Goal: Task Accomplishment & Management: Manage account settings

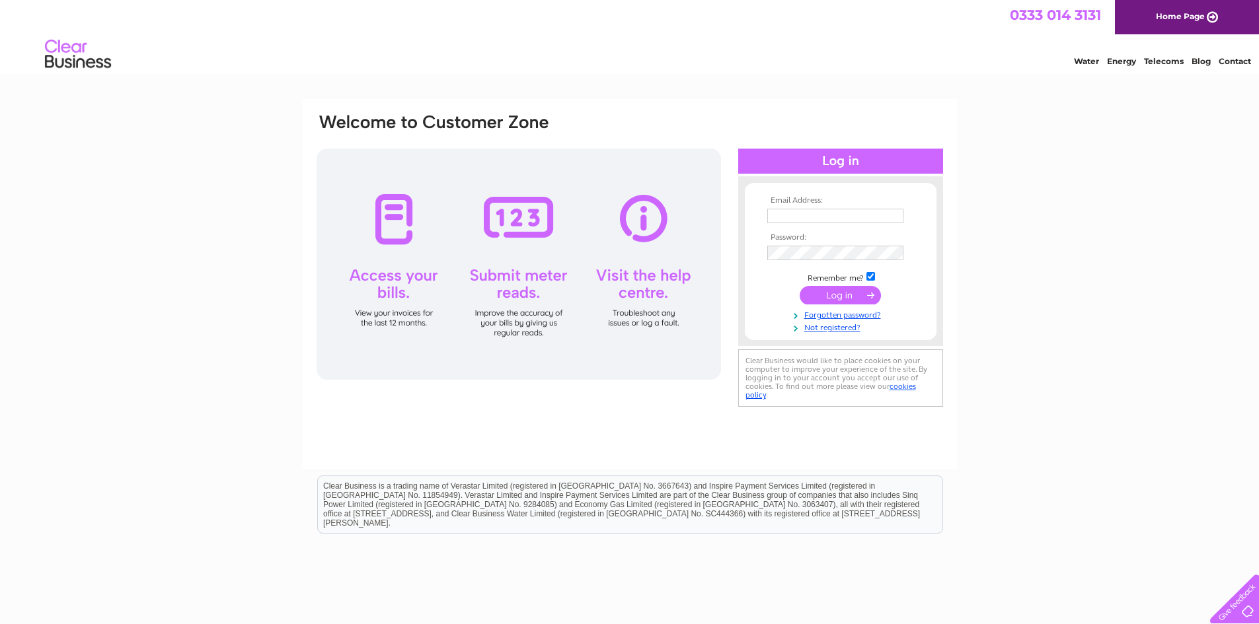
type input "[EMAIL_ADDRESS][DOMAIN_NAME]"
click at [841, 293] on input "submit" at bounding box center [840, 295] width 81 height 19
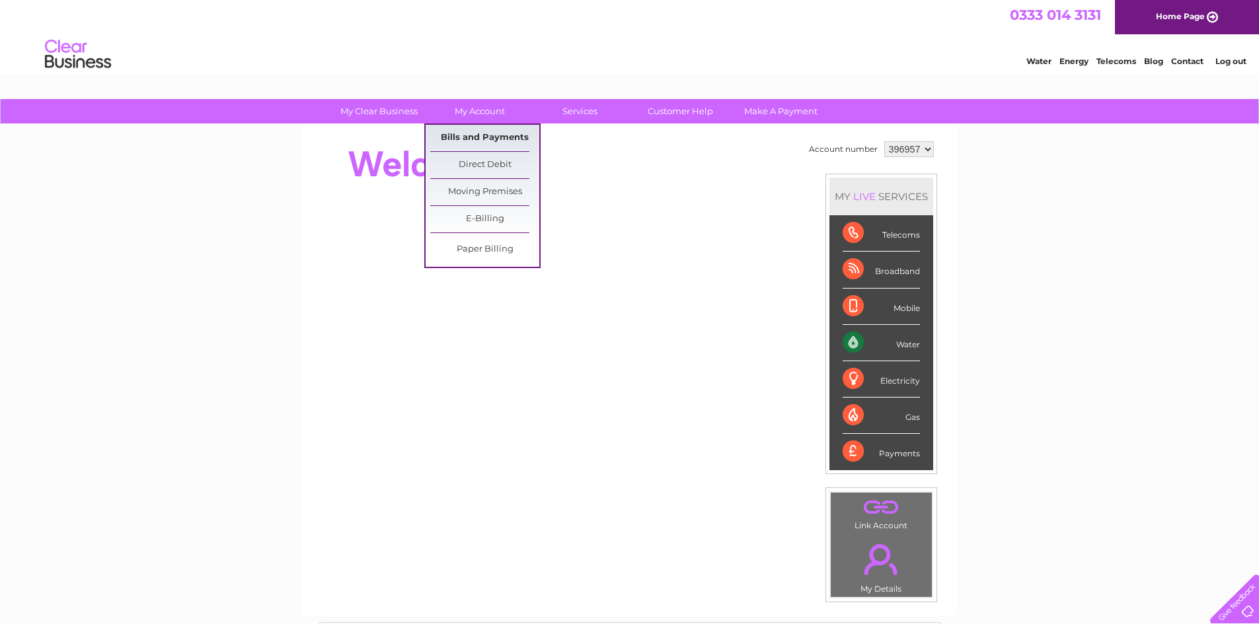
click at [482, 143] on link "Bills and Payments" at bounding box center [484, 138] width 109 height 26
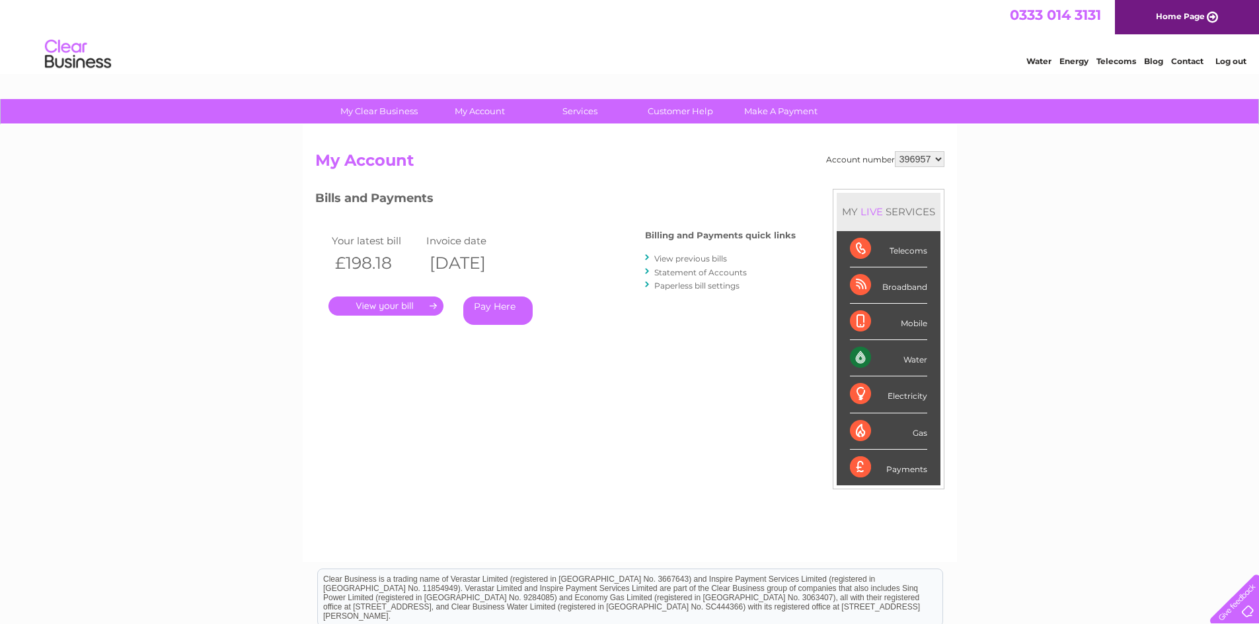
click at [374, 302] on link "." at bounding box center [385, 306] width 115 height 19
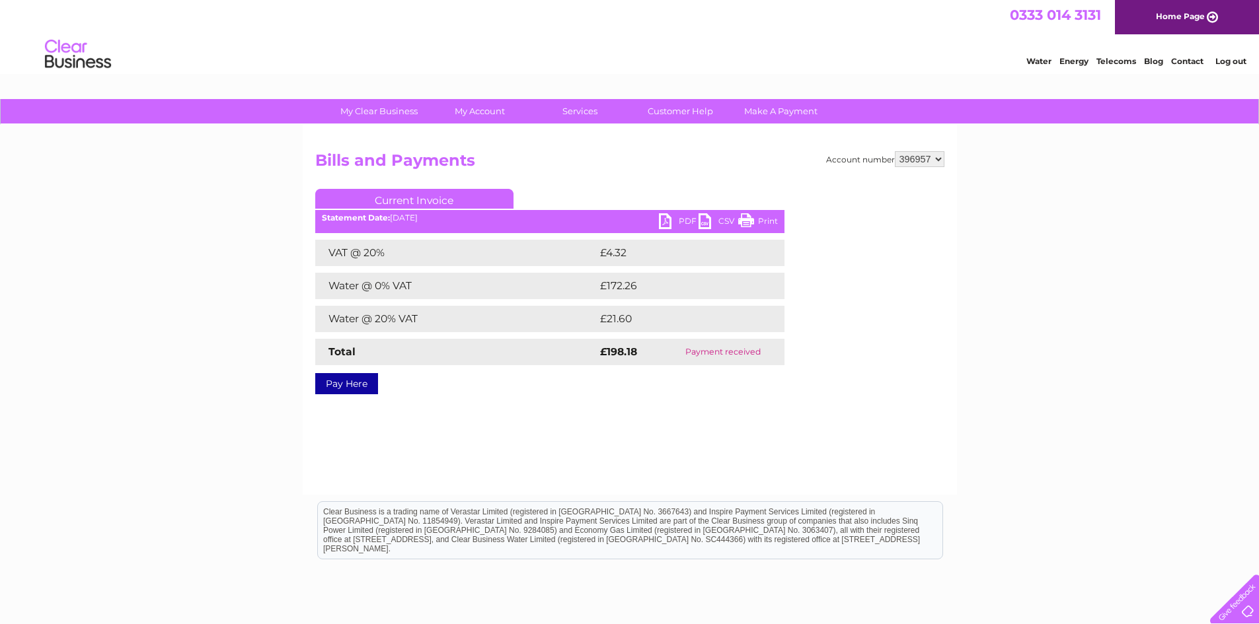
click at [671, 220] on link "PDF" at bounding box center [679, 222] width 40 height 19
click at [1226, 59] on link "Log out" at bounding box center [1230, 61] width 31 height 10
